Goal: Information Seeking & Learning: Learn about a topic

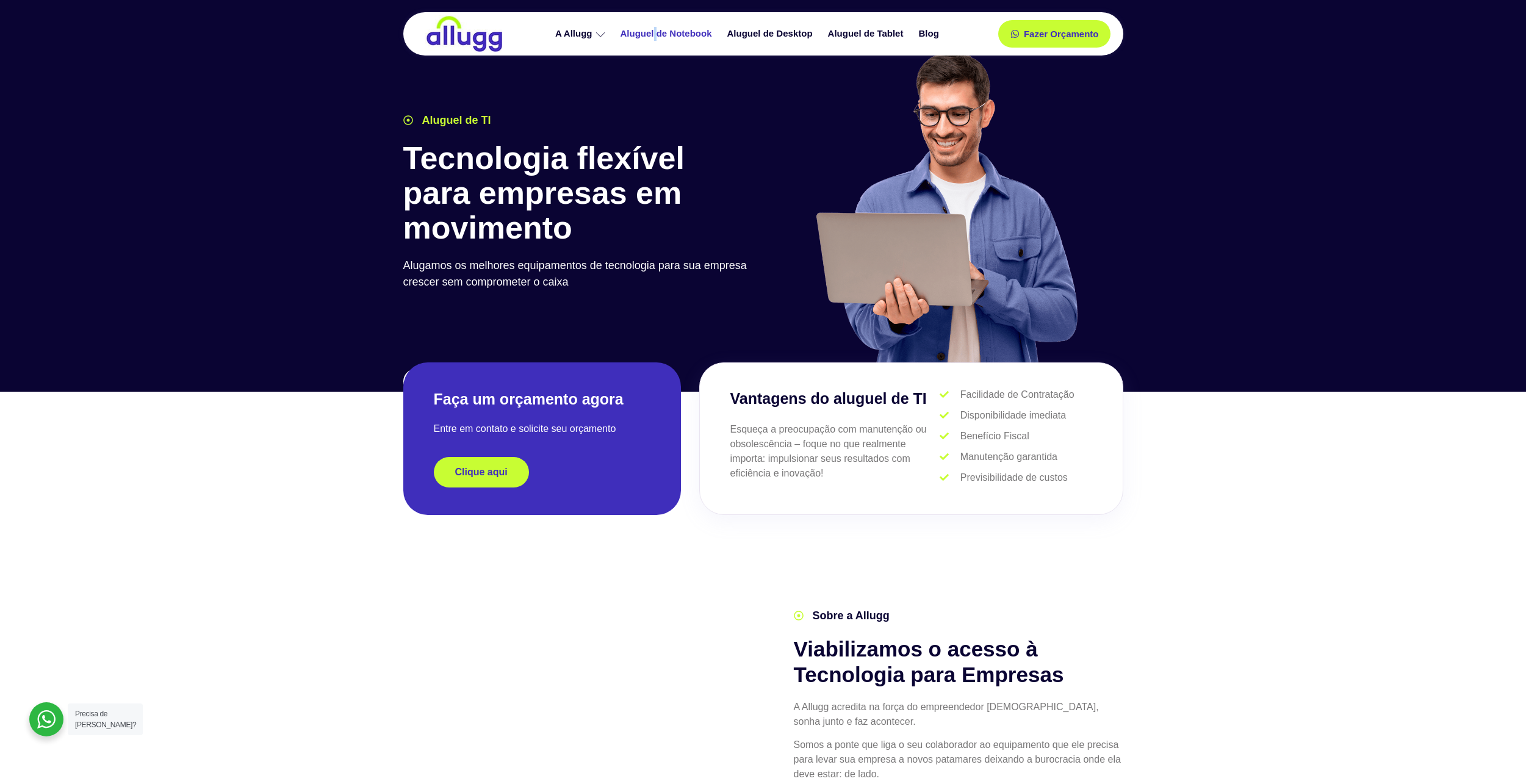
click at [701, 30] on link "Aluguel de Notebook" at bounding box center [668, 34] width 106 height 21
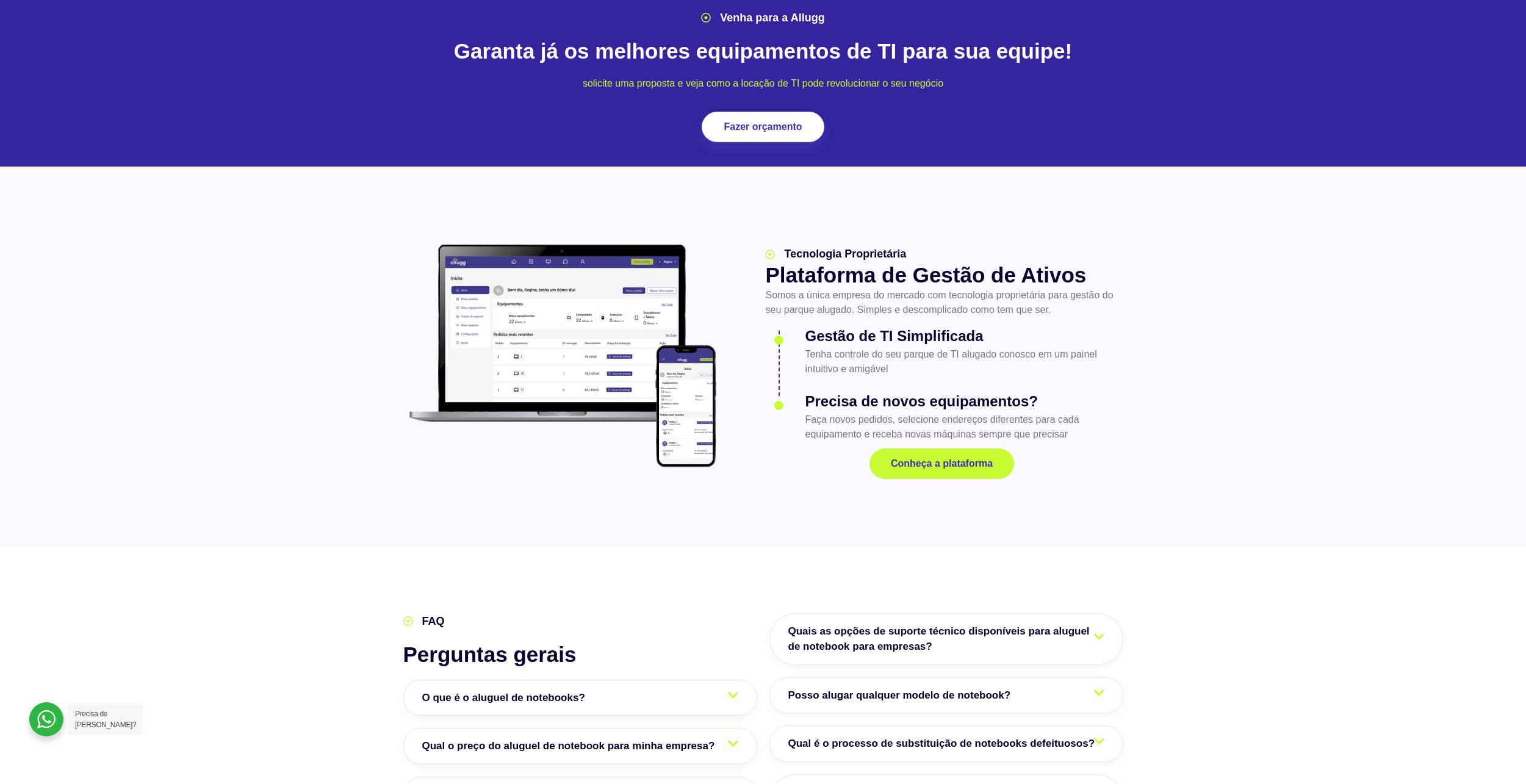
scroll to position [1464, 0]
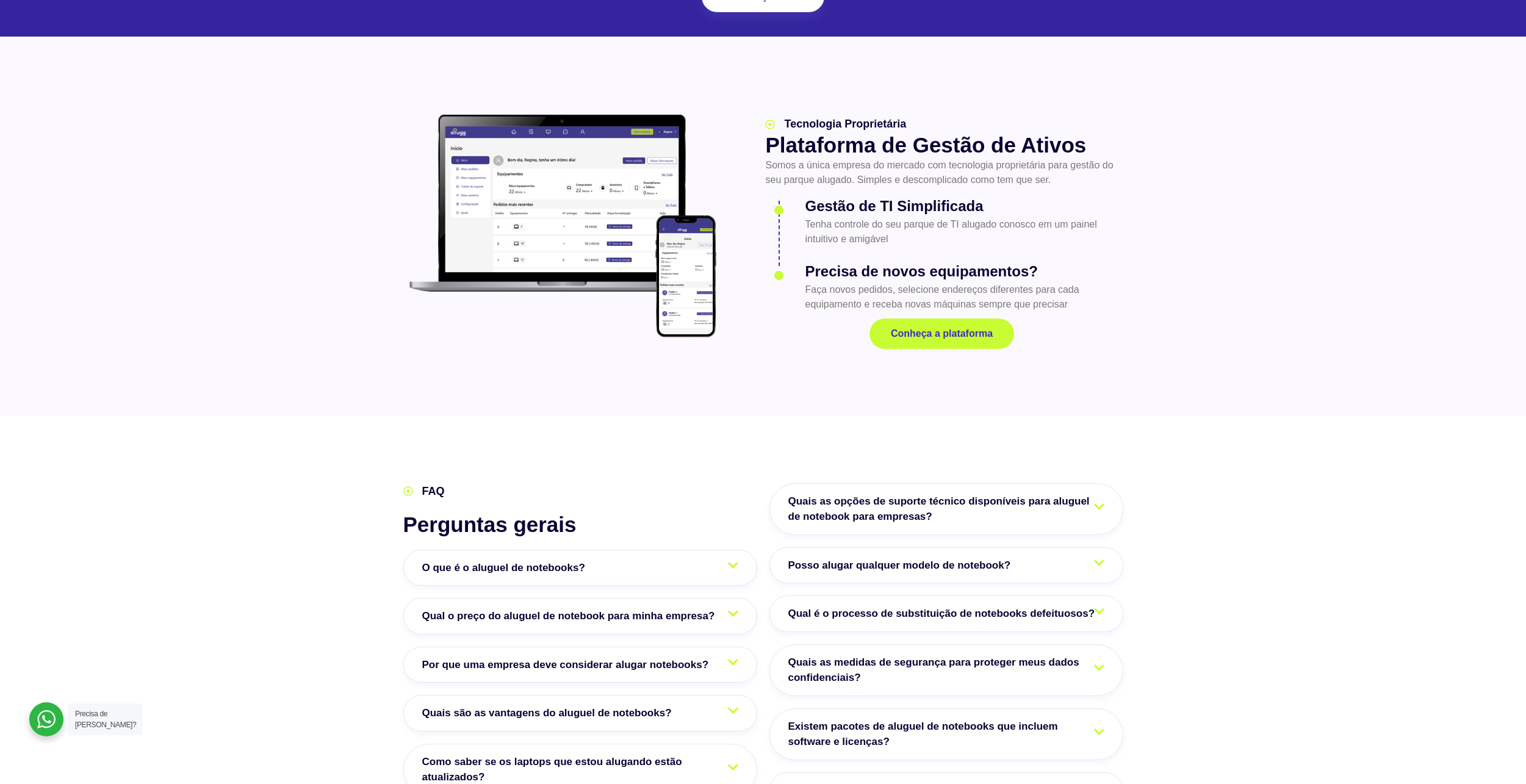
scroll to position [1708, 0]
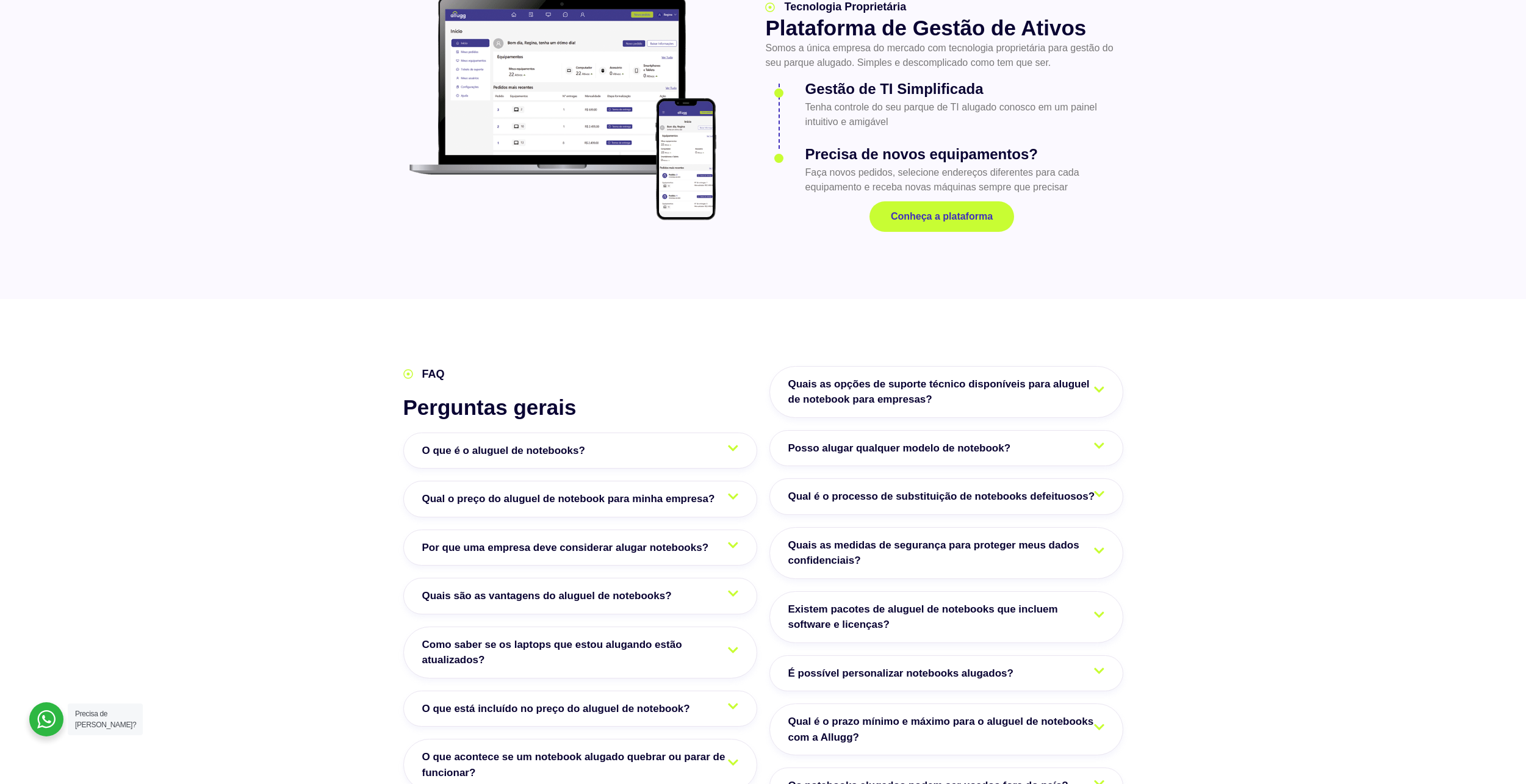
click at [474, 491] on span "Qual o preço do aluguel de notebook para minha empresa?" at bounding box center [572, 498] width 299 height 16
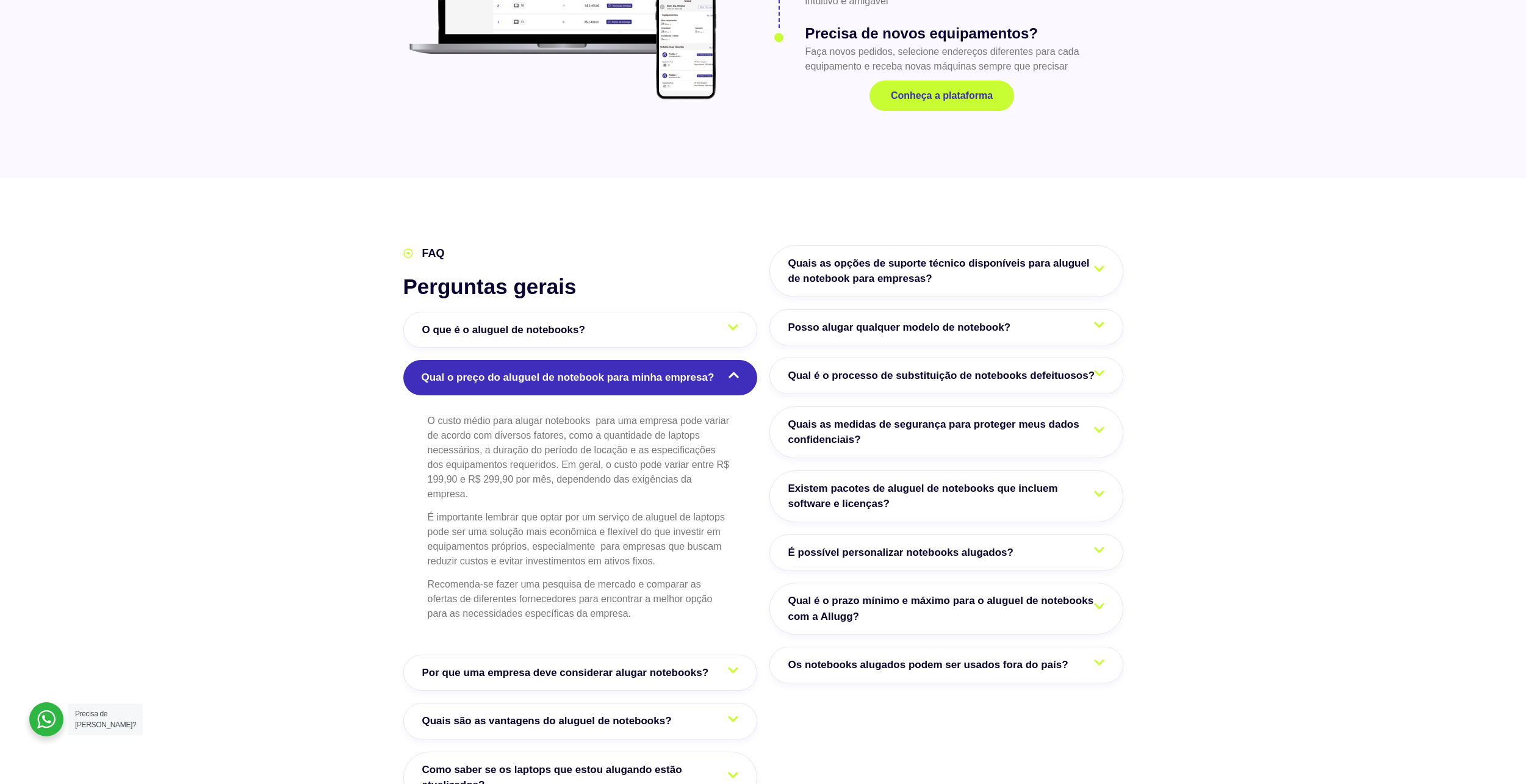
scroll to position [1830, 0]
click at [992, 319] on span "Posso alugar qualquer modelo de notebook?" at bounding box center [902, 326] width 229 height 16
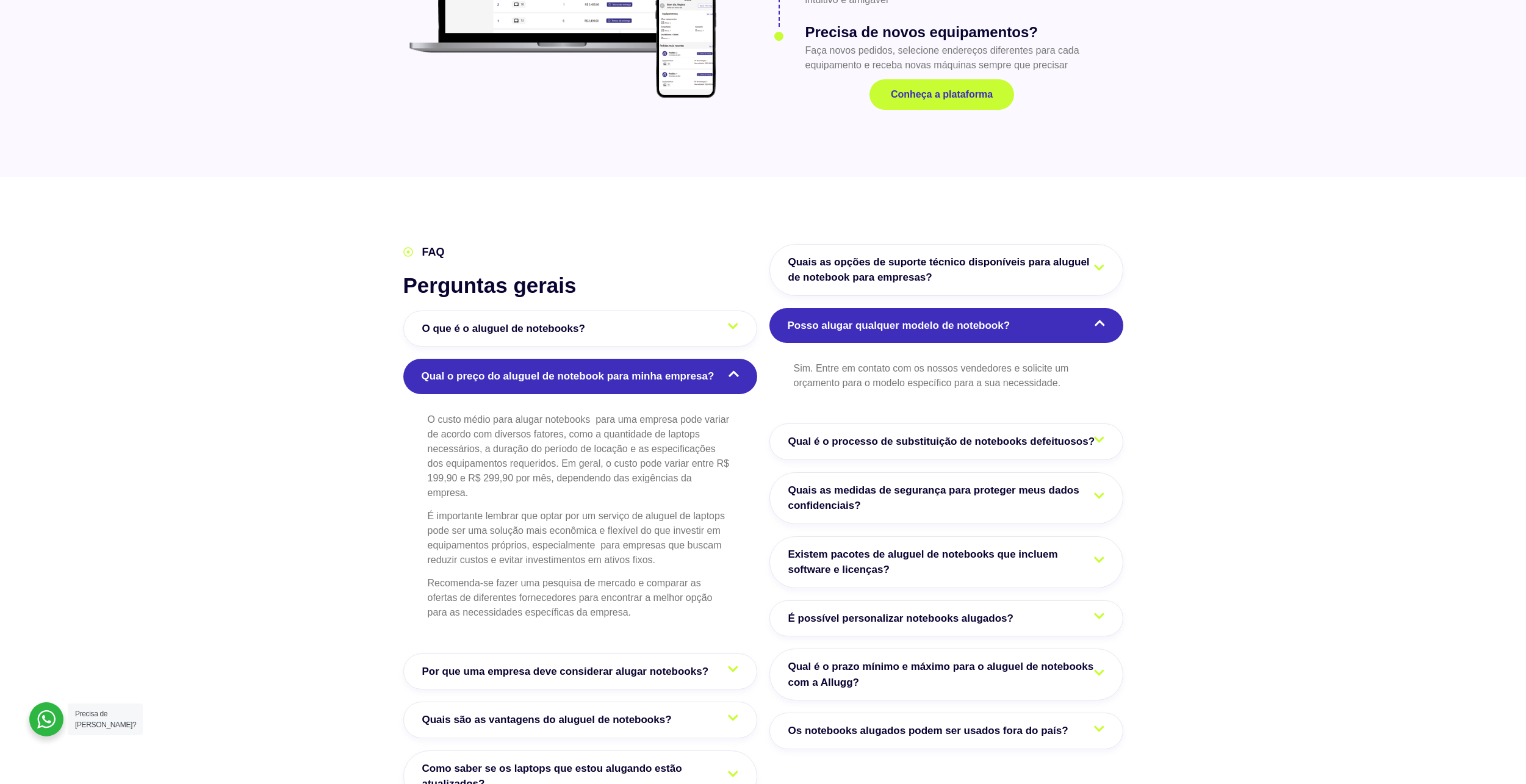
click at [1153, 229] on section "FAQ Perguntas gerais O que é o aluguel de notebooks? O aluguel de notebooks é u…" at bounding box center [763, 617] width 1526 height 881
click at [1118, 244] on link "Quais as opções de suporte técnico disponíveis para aluguel de notebook para em…" at bounding box center [947, 270] width 354 height 52
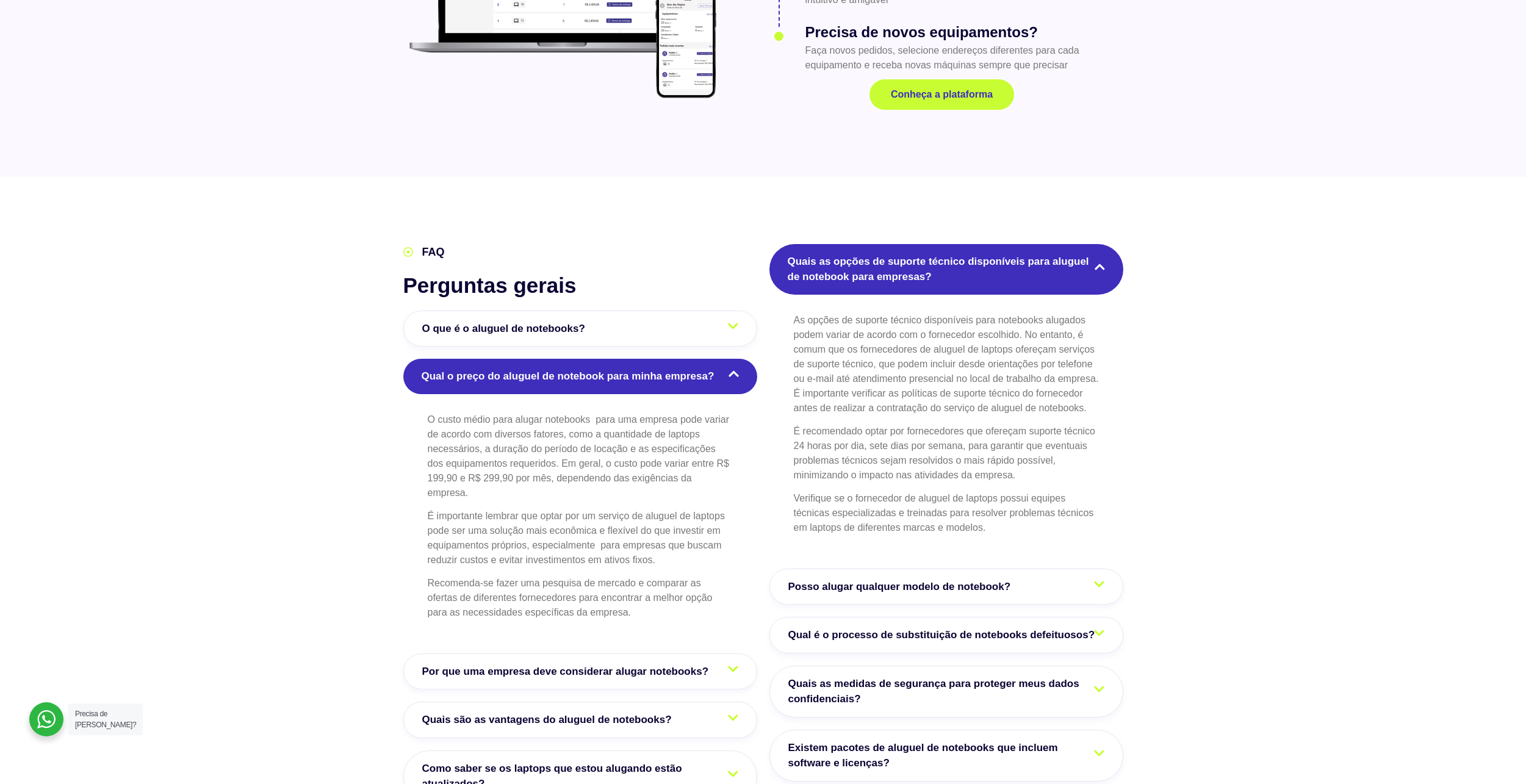
click at [1080, 254] on span "Quais as opções de suporte técnico disponíveis para aluguel de notebook para em…" at bounding box center [946, 269] width 317 height 31
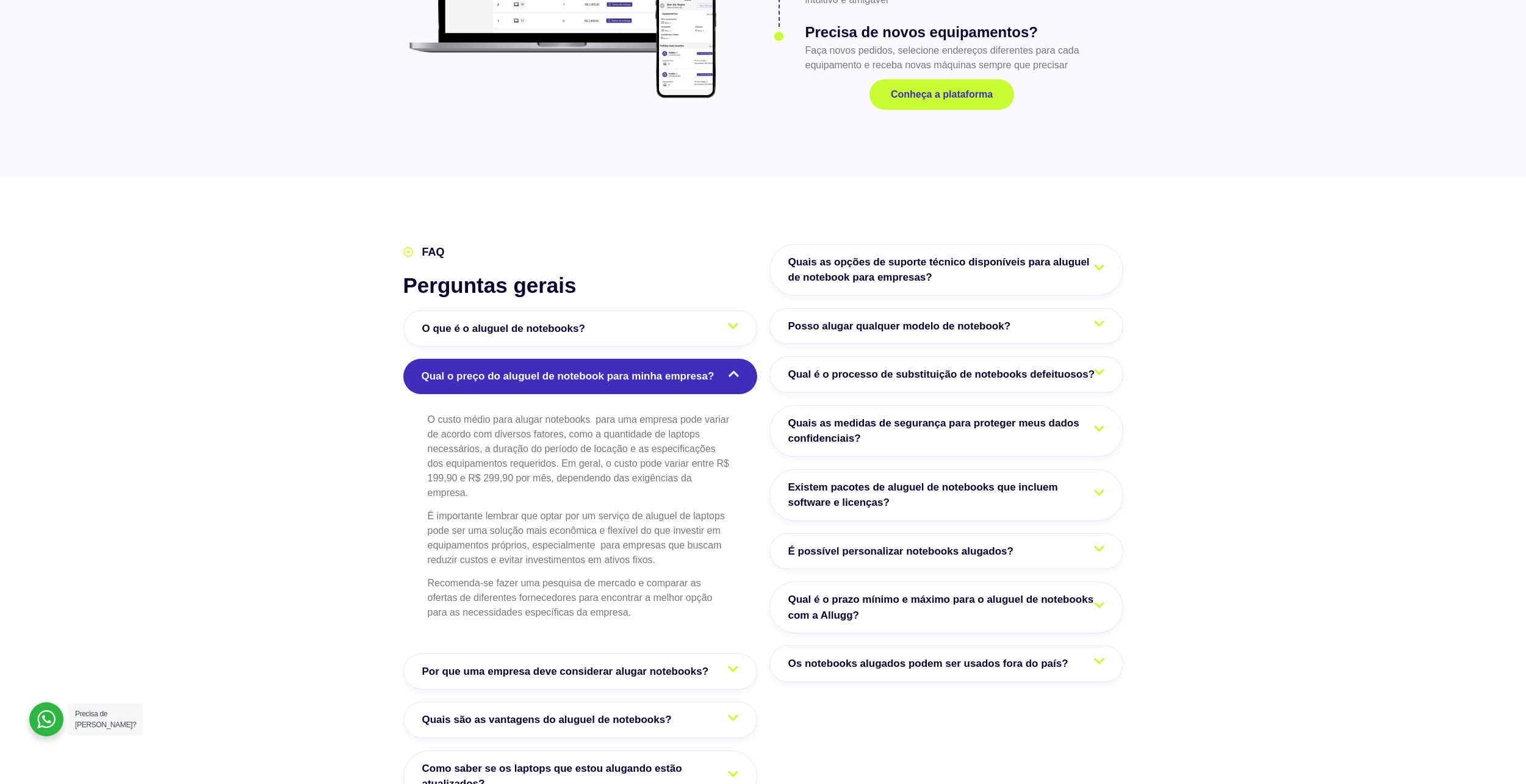
click at [685, 368] on span "Qual o preço do aluguel de notebook para minha empresa?" at bounding box center [571, 376] width 299 height 16
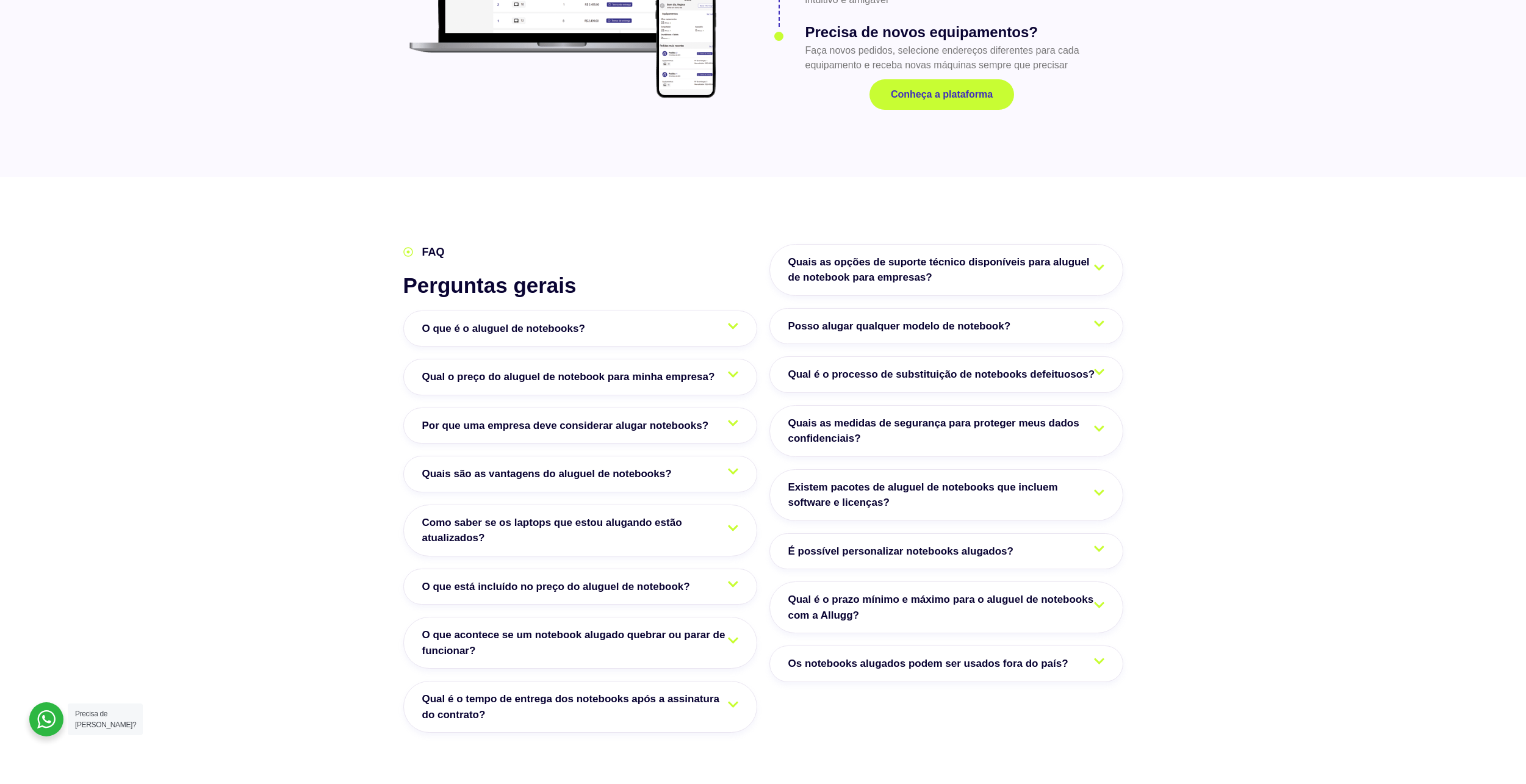
click at [710, 515] on span "Como saber se os laptops que estou alugando estão atualizados?" at bounding box center [580, 530] width 316 height 31
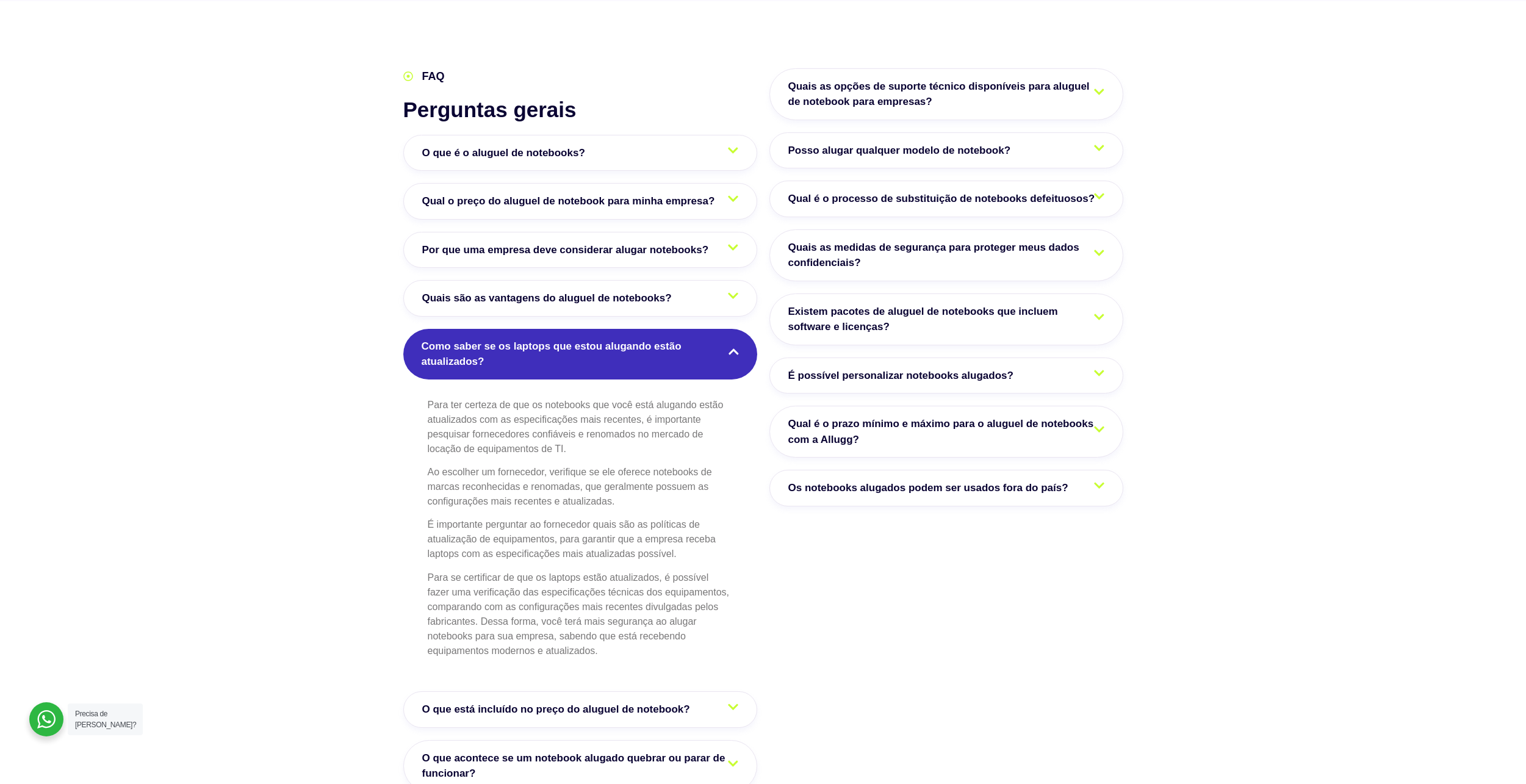
scroll to position [2013, 0]
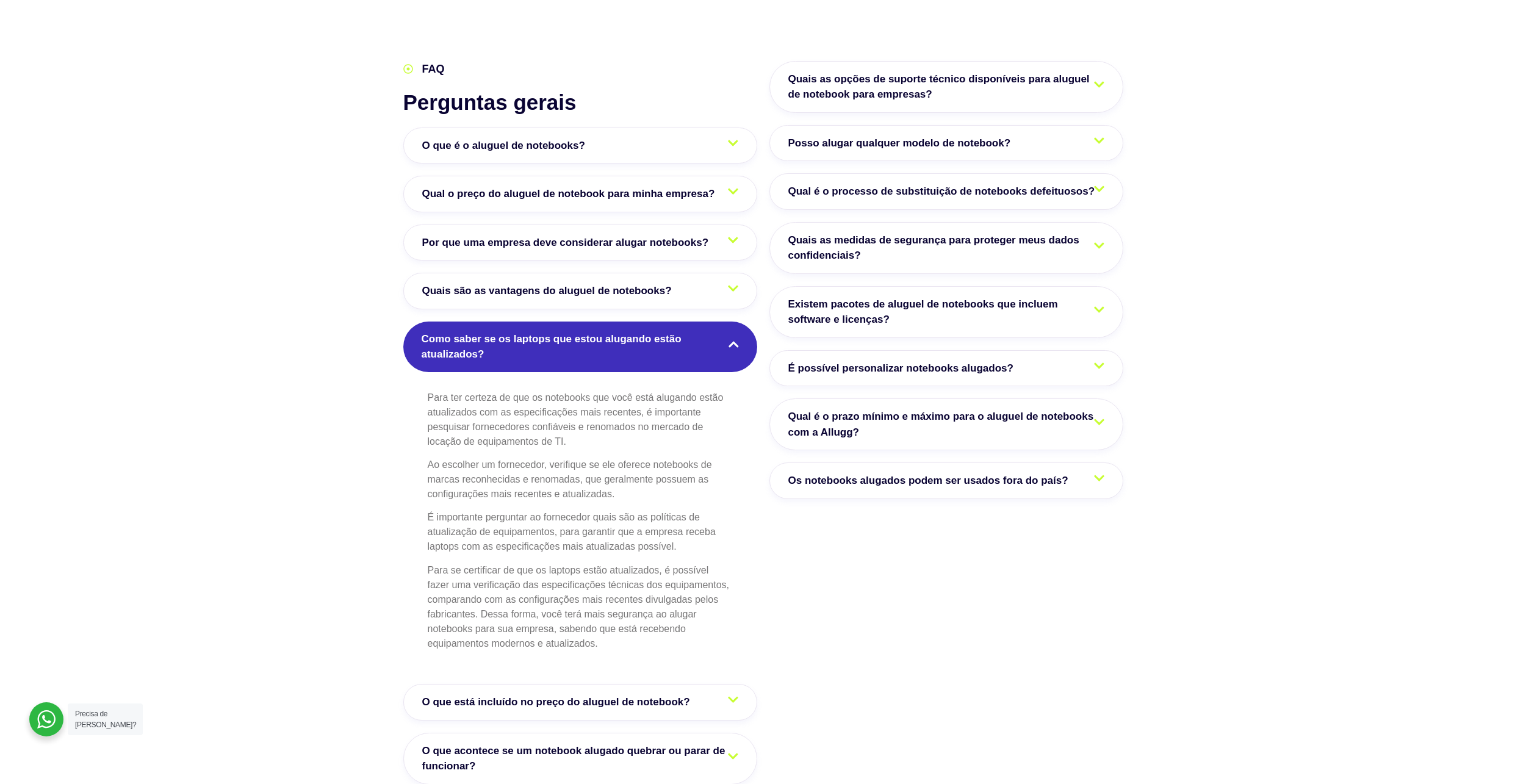
click at [684, 342] on link "Como saber se os laptops que estou alugando estão atualizados?" at bounding box center [580, 346] width 354 height 50
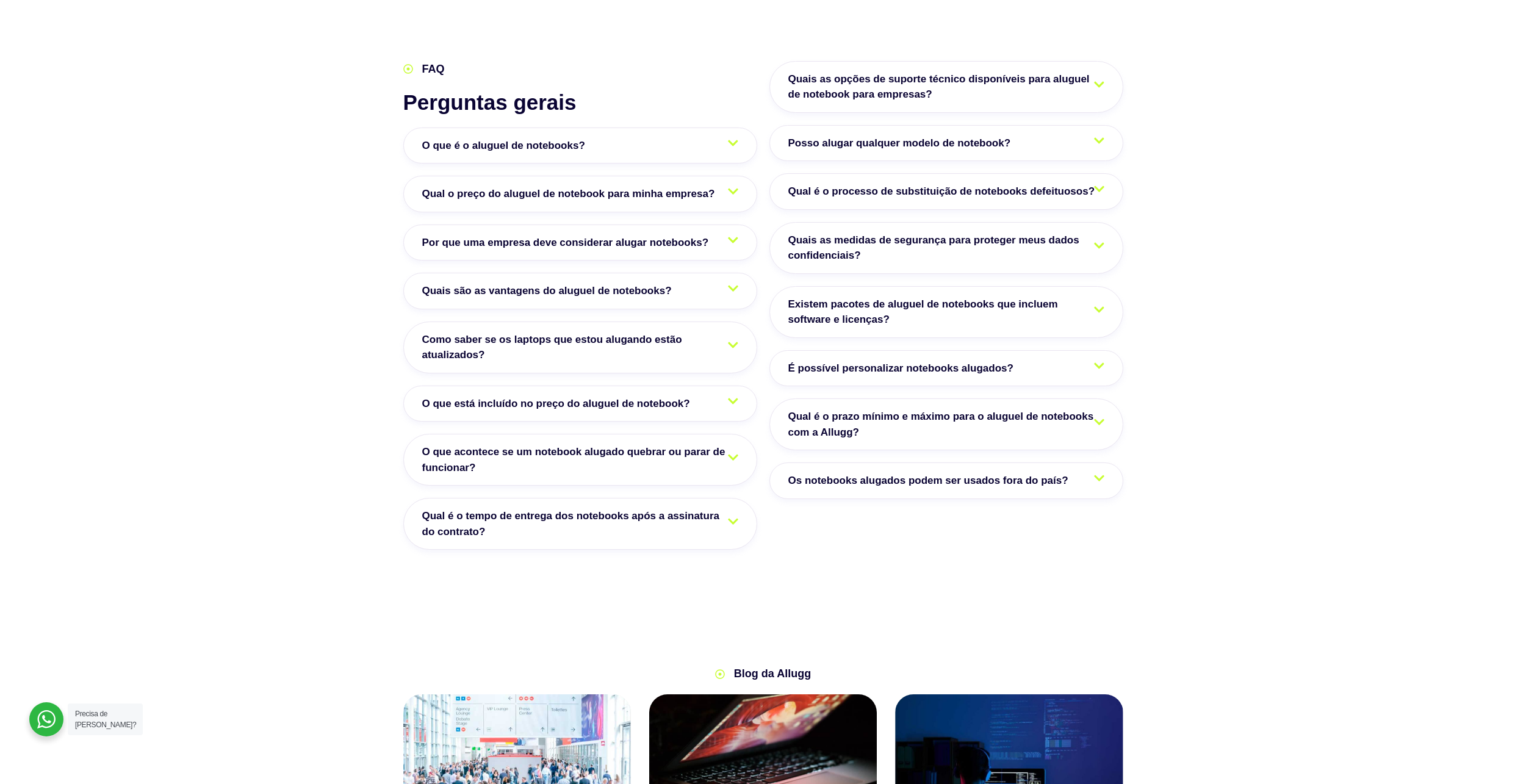
click at [718, 386] on link "O que está incluído no preço do aluguel de notebook?" at bounding box center [580, 404] width 354 height 37
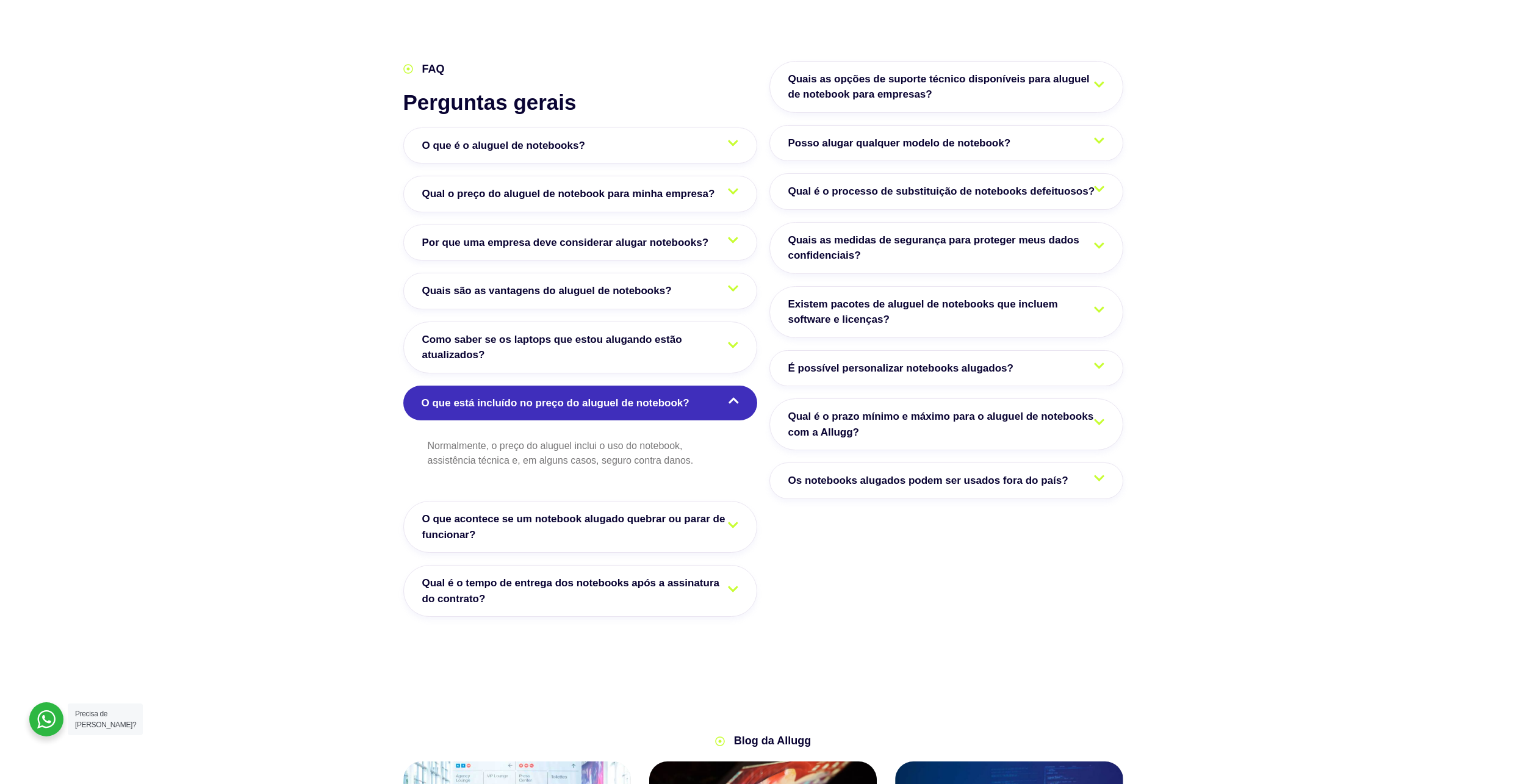
click at [718, 386] on link "O que está incluído no preço do aluguel de notebook?" at bounding box center [580, 403] width 354 height 35
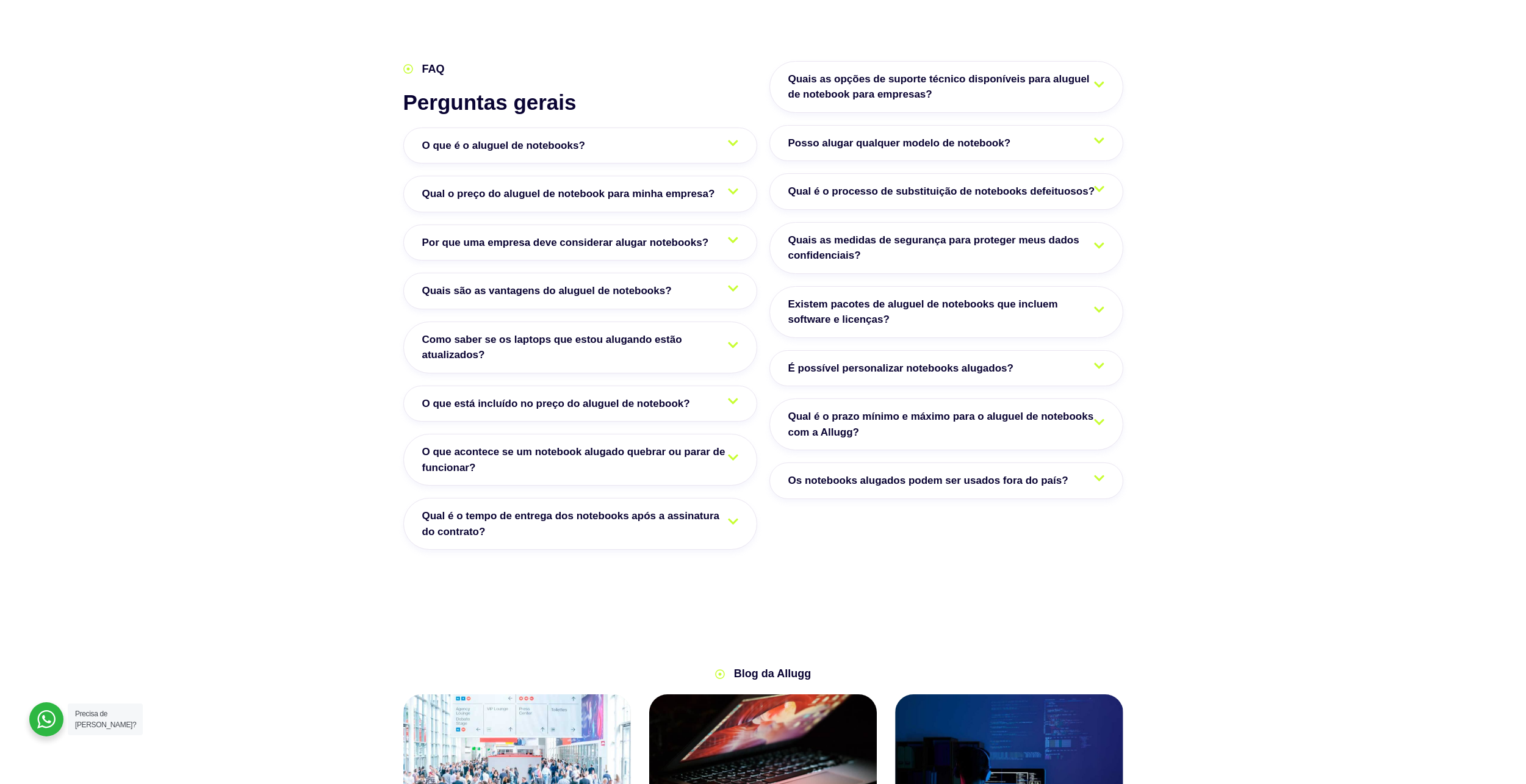
click at [704, 433] on link "O que acontece se um notebook alugado quebrar ou parar de funcionar?" at bounding box center [580, 459] width 354 height 52
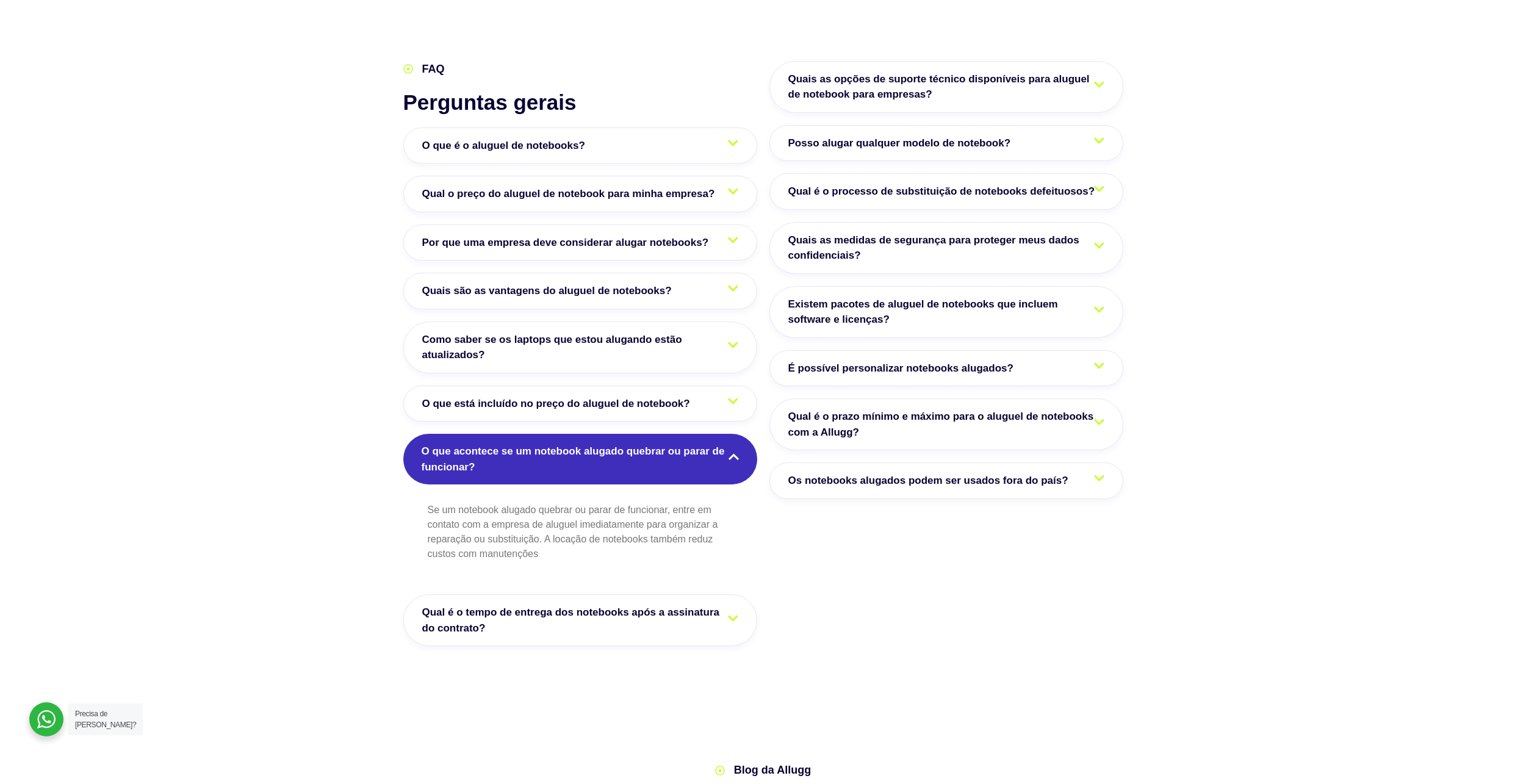
click at [704, 433] on link "O que acontece se um notebook alugado quebrar ou parar de funcionar?" at bounding box center [580, 458] width 354 height 50
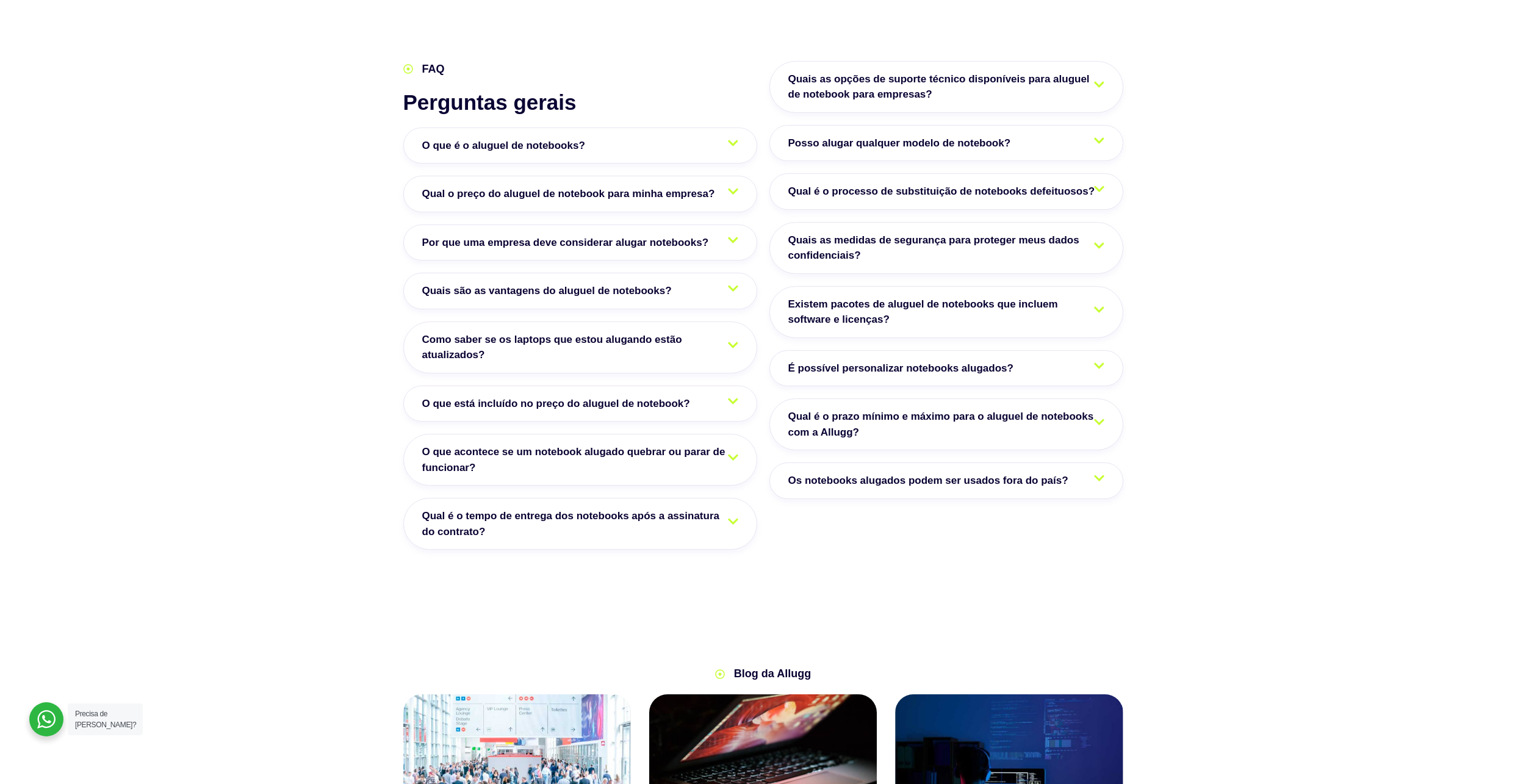
click at [696, 508] on span "Qual é o tempo de entrega dos notebooks após a assinatura do contrato?" at bounding box center [580, 523] width 316 height 31
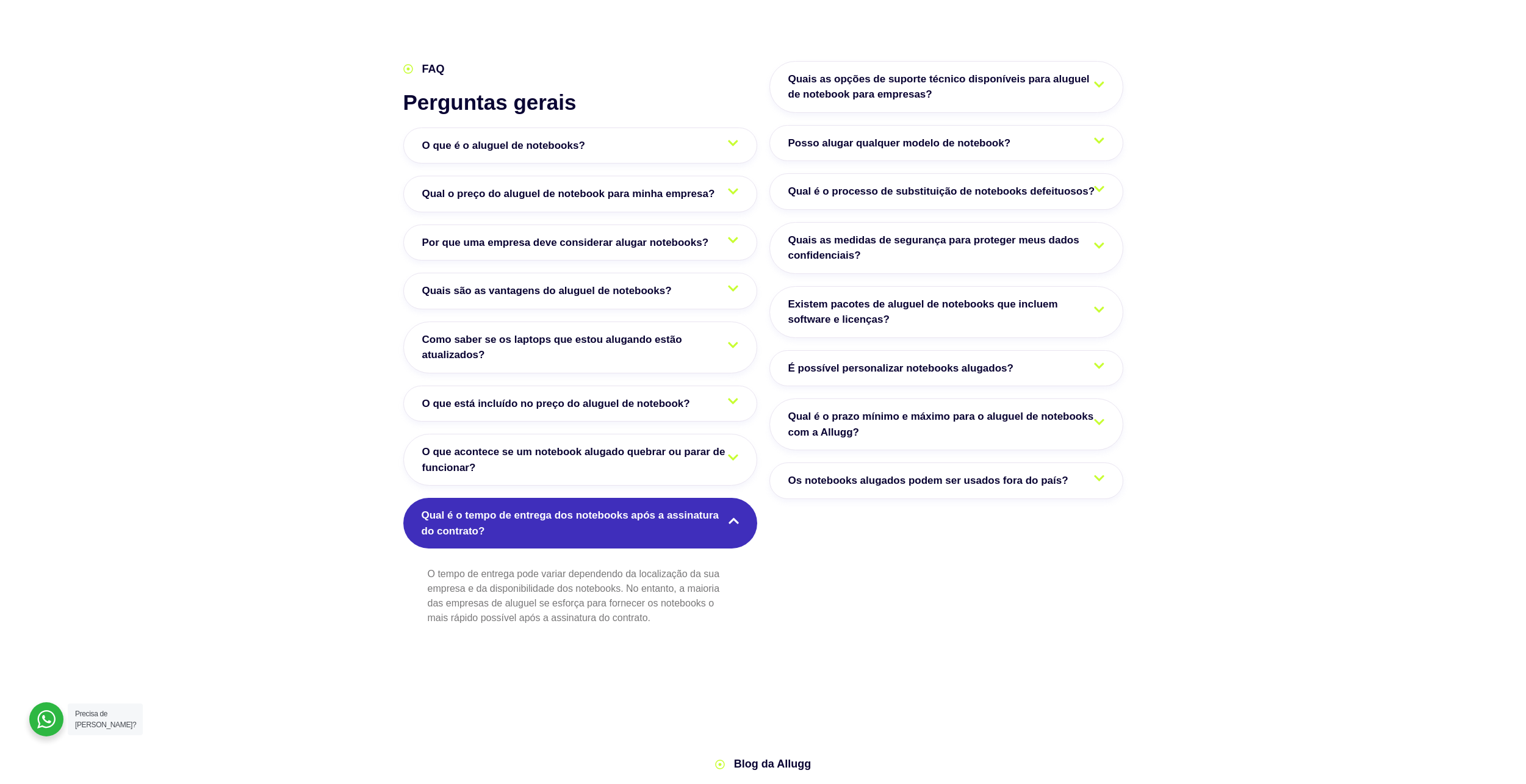
click at [696, 507] on span "Qual é o tempo de entrega dos notebooks após a assinatura do contrato?" at bounding box center [580, 523] width 317 height 31
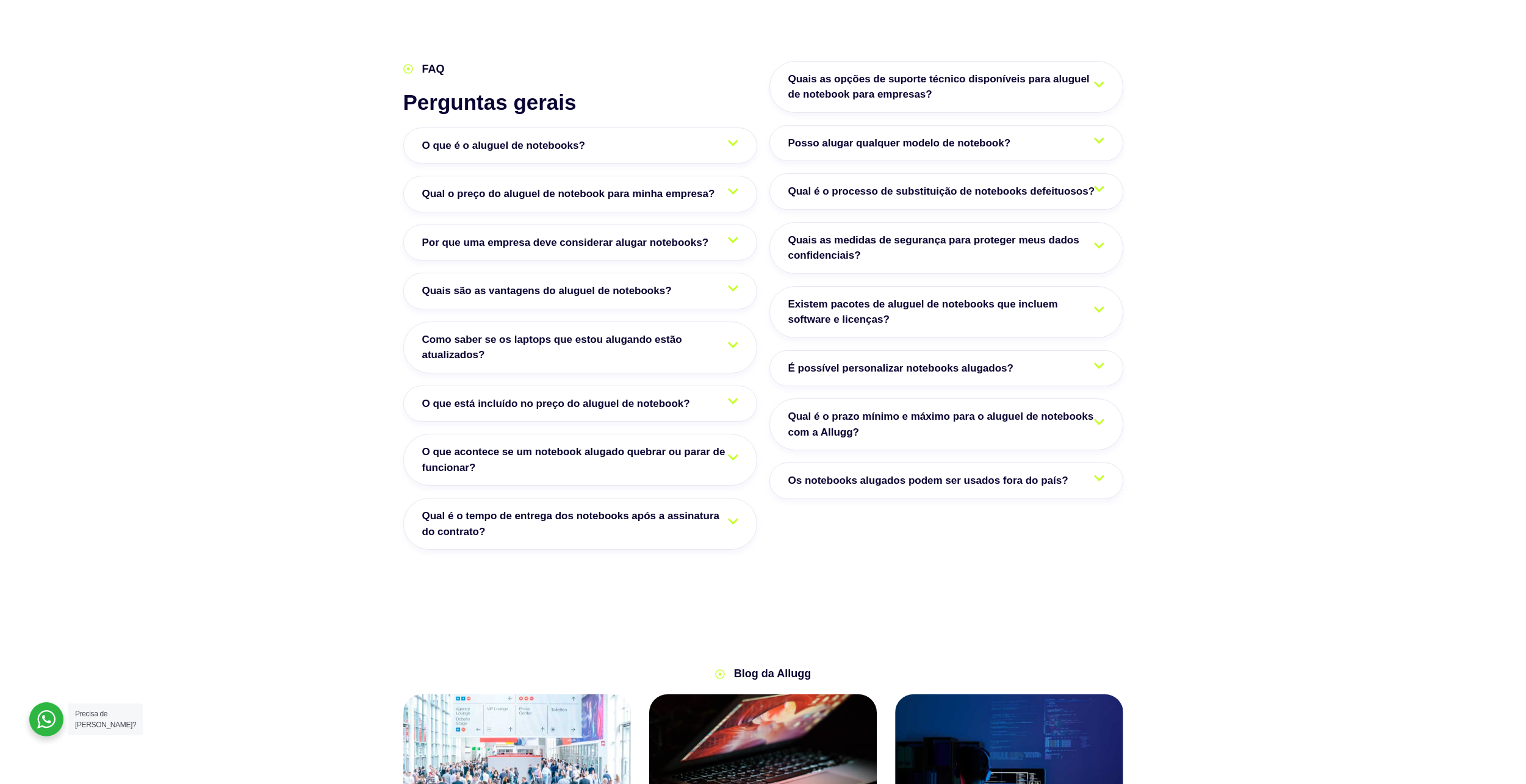
click at [1199, 350] on section "FAQ Perguntas gerais O que é o aluguel de notebooks? O aluguel de notebooks é u…" at bounding box center [763, 311] width 1526 height 635
click at [1095, 472] on icon at bounding box center [1099, 478] width 10 height 12
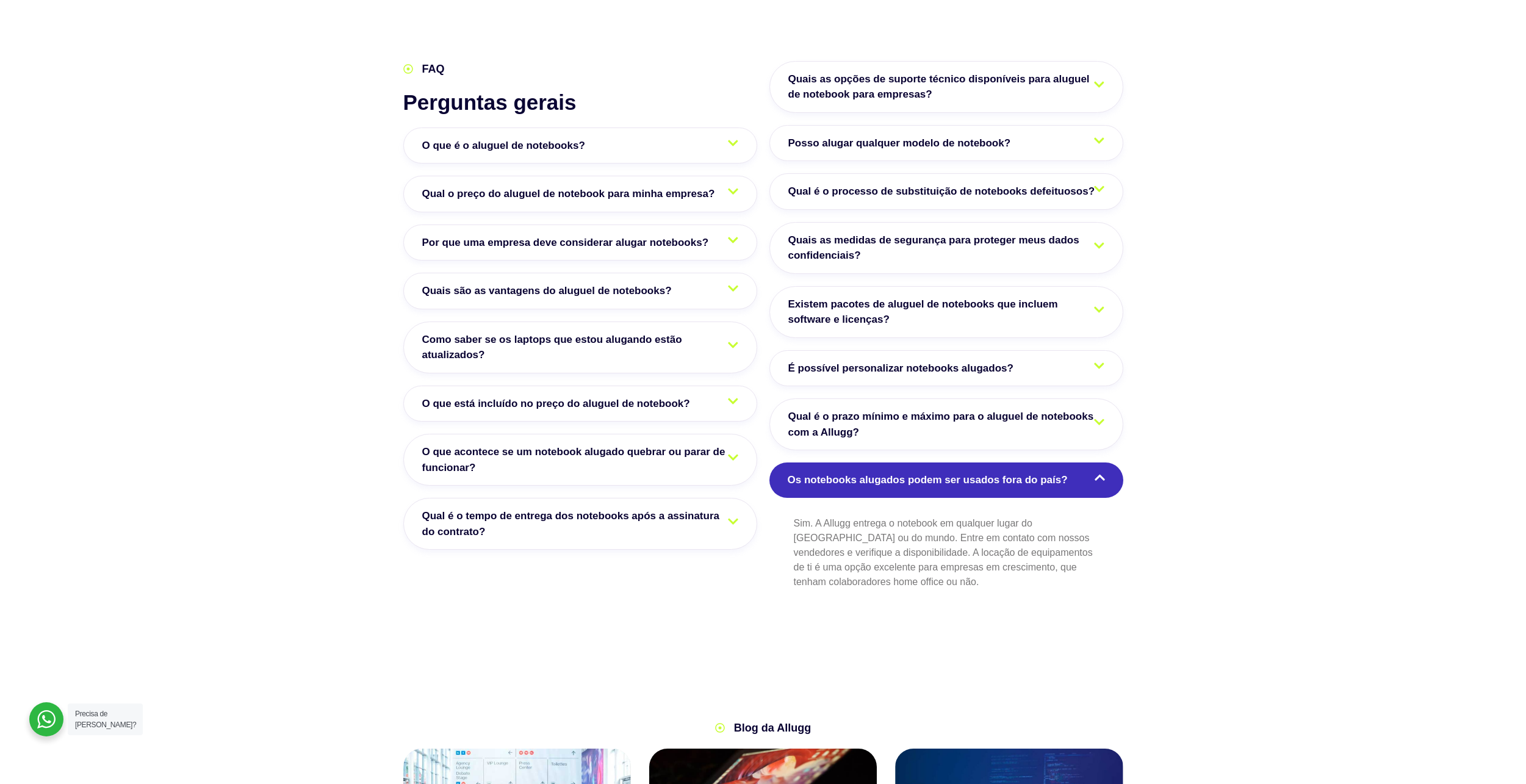
click at [1087, 463] on link "Os notebooks alugados podem ser usados fora do país?" at bounding box center [947, 480] width 354 height 35
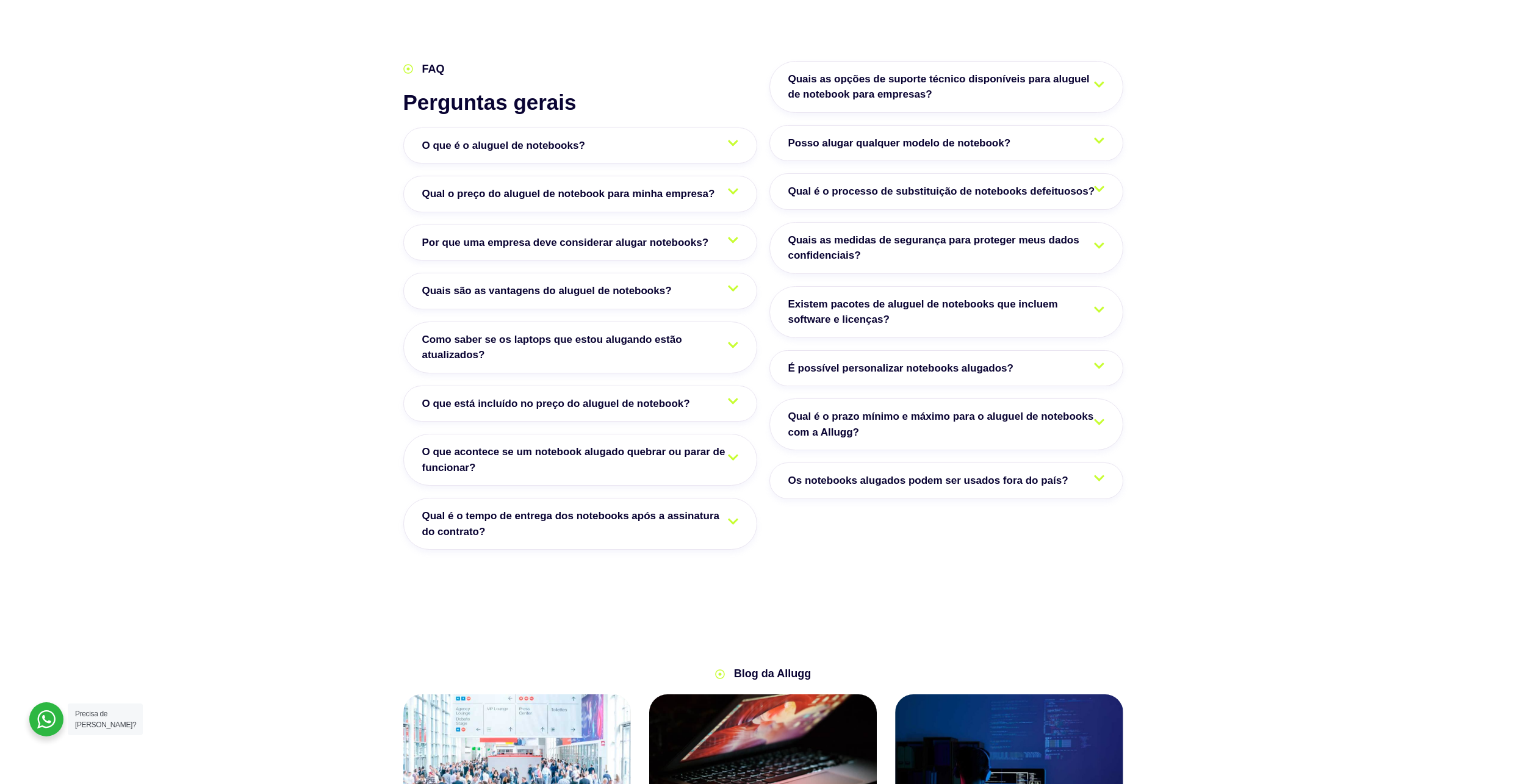
click at [1061, 409] on span "Qual é o prazo mínimo e máximo para o aluguel de notebooks com a Allugg?" at bounding box center [946, 424] width 316 height 31
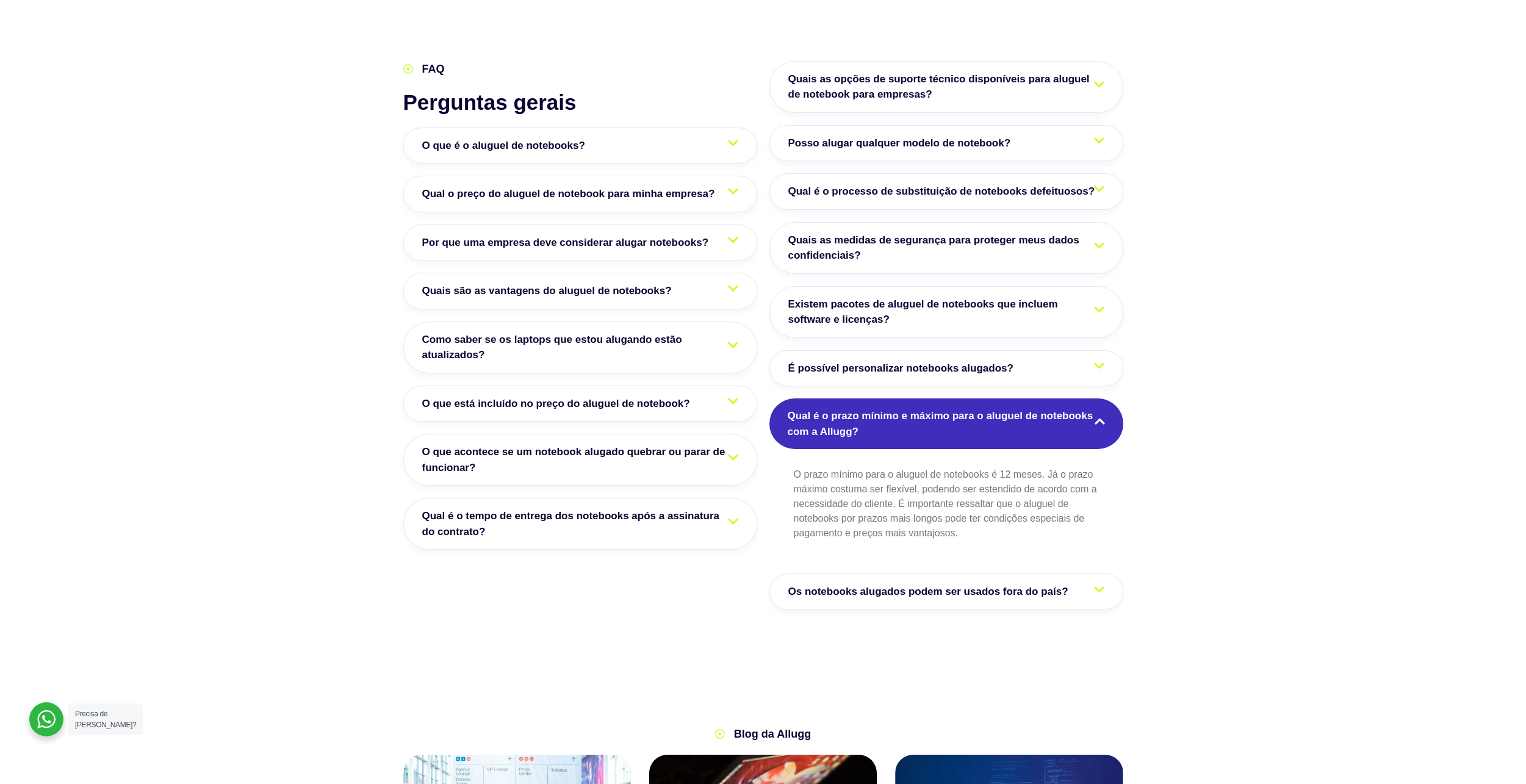
click at [1061, 408] on span "Qual é o prazo mínimo e máximo para o aluguel de notebooks com a Allugg?" at bounding box center [946, 423] width 317 height 31
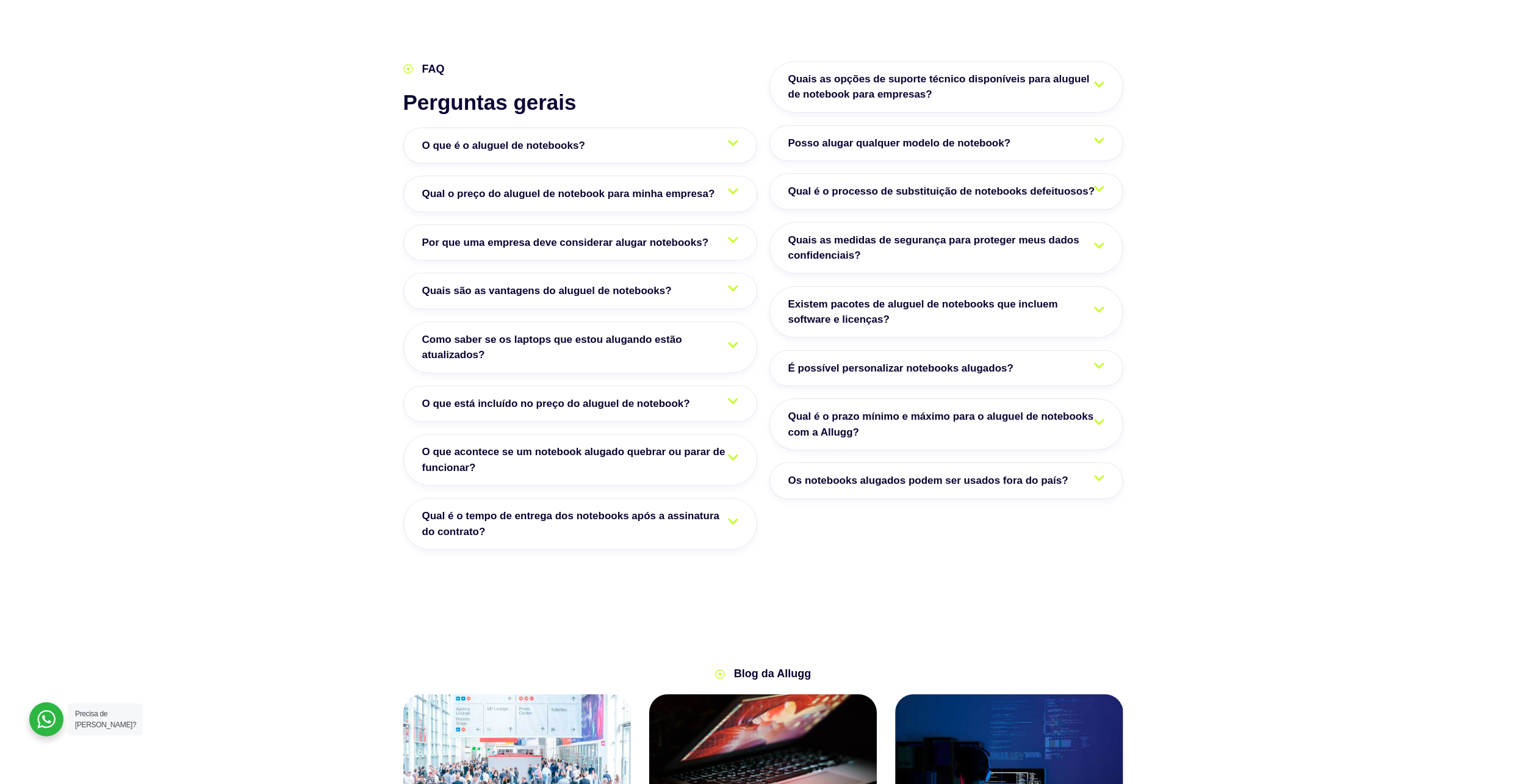
click at [1052, 350] on link "É possível personalizar notebooks alugados?" at bounding box center [947, 368] width 354 height 37
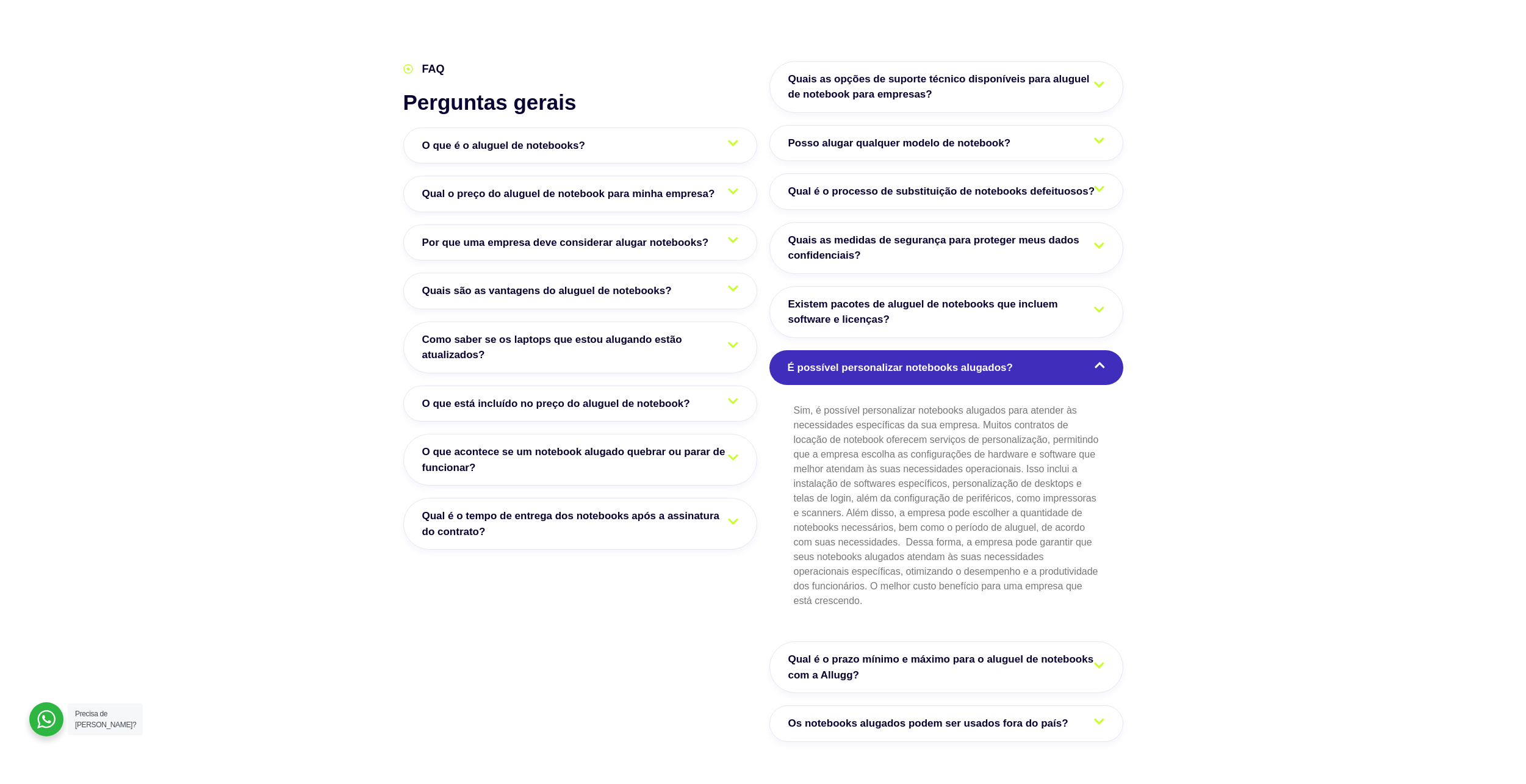
click at [1052, 350] on link "É possível personalizar notebooks alugados?" at bounding box center [947, 367] width 354 height 35
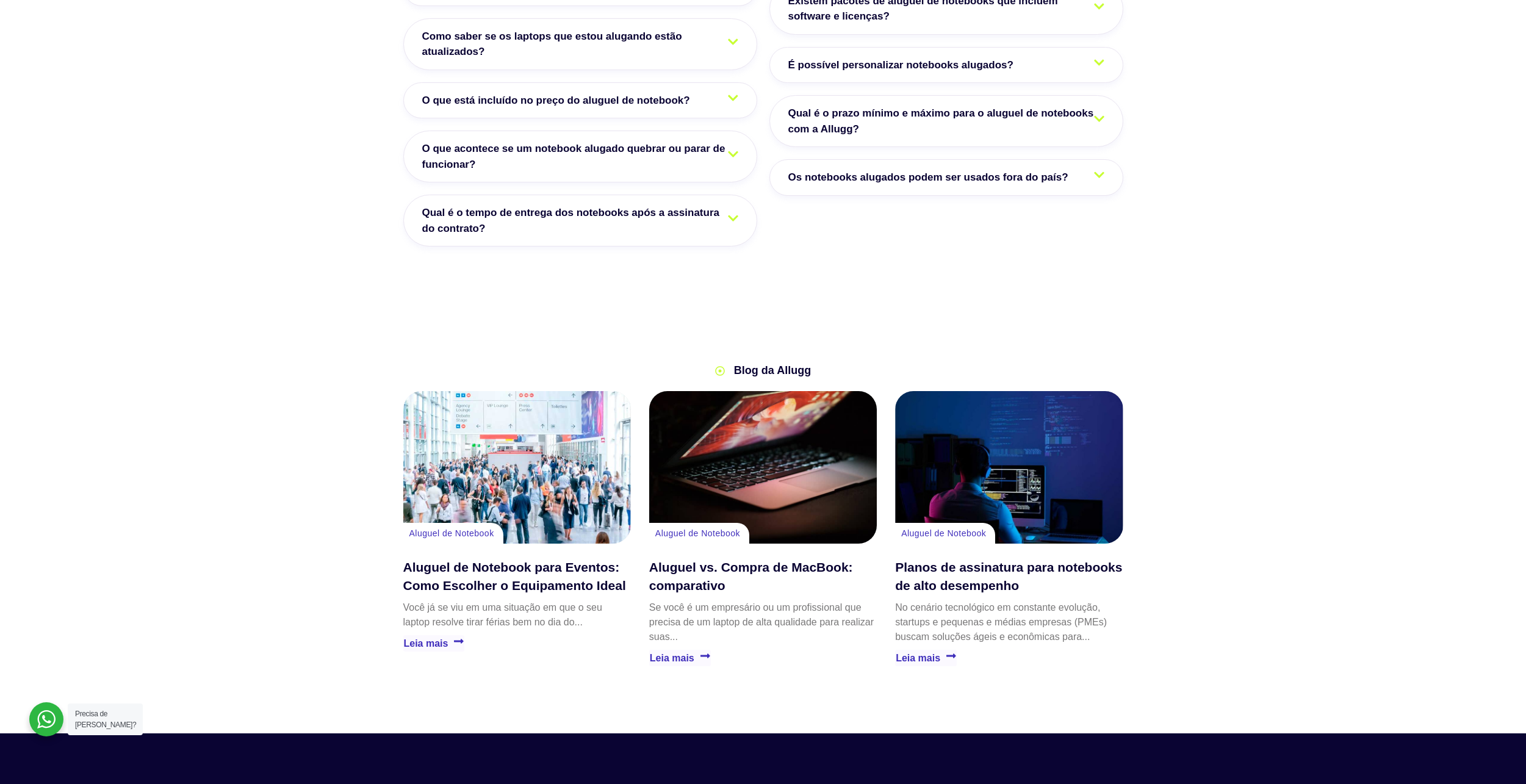
scroll to position [2318, 0]
